Goal: Information Seeking & Learning: Learn about a topic

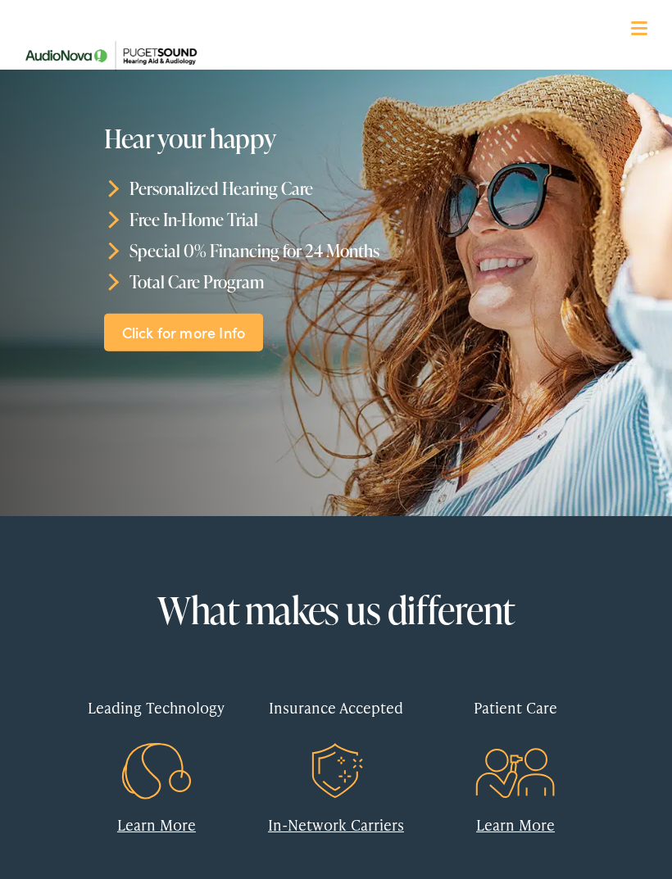
click at [233, 335] on link "Click for more Info" at bounding box center [183, 332] width 159 height 38
click at [201, 334] on link "Click for more Info" at bounding box center [183, 332] width 159 height 38
click at [161, 327] on link "Click for more Info" at bounding box center [183, 332] width 159 height 38
click at [109, 185] on icon at bounding box center [110, 188] width 17 height 17
click at [107, 182] on li "Personalized Hearing Care" at bounding box center [339, 188] width 470 height 31
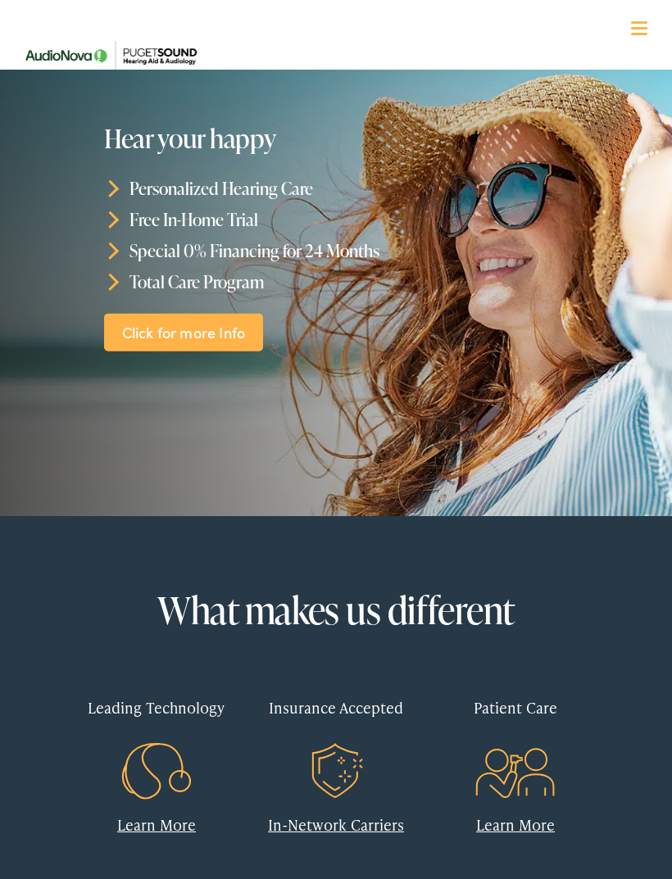
click at [161, 183] on li "Personalized Hearing Care" at bounding box center [339, 188] width 470 height 31
click at [164, 197] on li "Personalized Hearing Care" at bounding box center [339, 188] width 470 height 31
click at [150, 327] on link "Click for more Info" at bounding box center [184, 332] width 159 height 38
click at [638, 622] on div "What makes us different Leading Technology Learn More Insurance Accepted .st0{f…" at bounding box center [335, 725] width 645 height 403
click at [174, 814] on link "Learn More" at bounding box center [156, 824] width 79 height 20
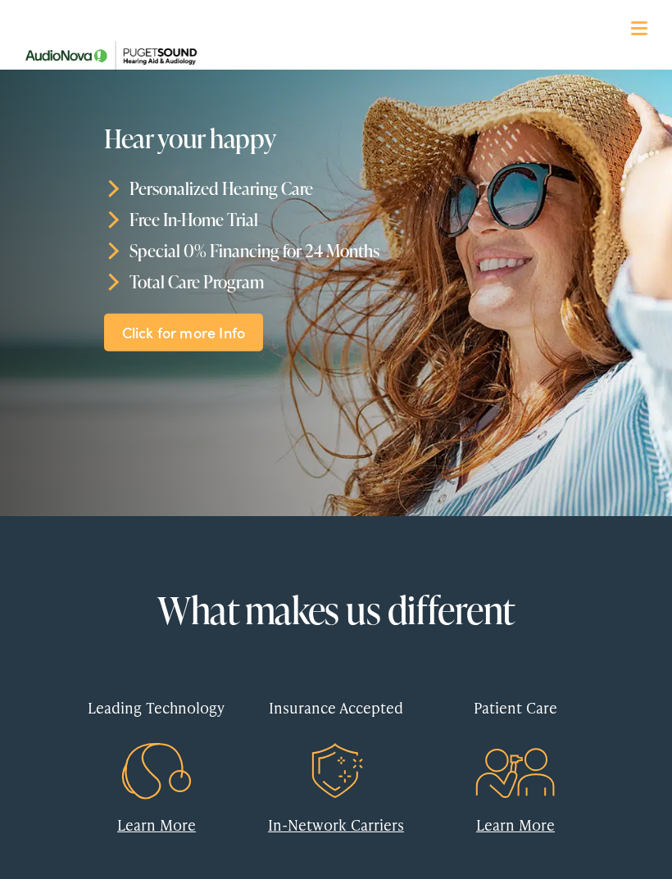
click at [378, 821] on link "In-Network Carriers" at bounding box center [336, 824] width 136 height 20
